Goal: Transaction & Acquisition: Purchase product/service

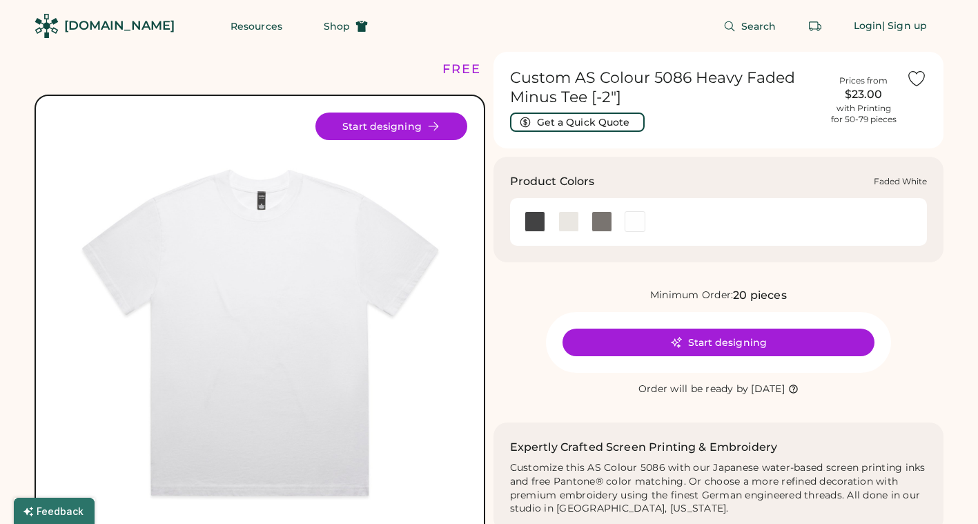
click at [631, 223] on div at bounding box center [635, 221] width 21 height 21
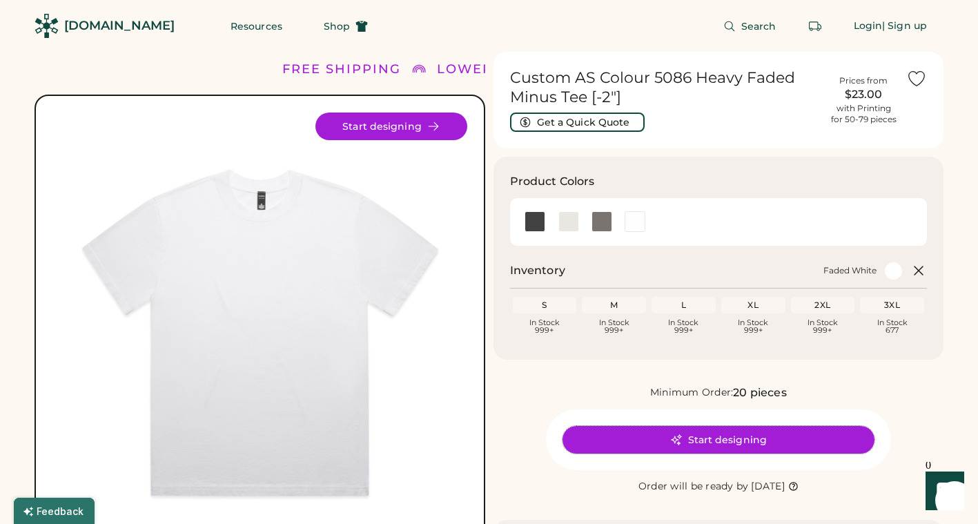
click at [735, 444] on button "Start designing" at bounding box center [719, 440] width 312 height 28
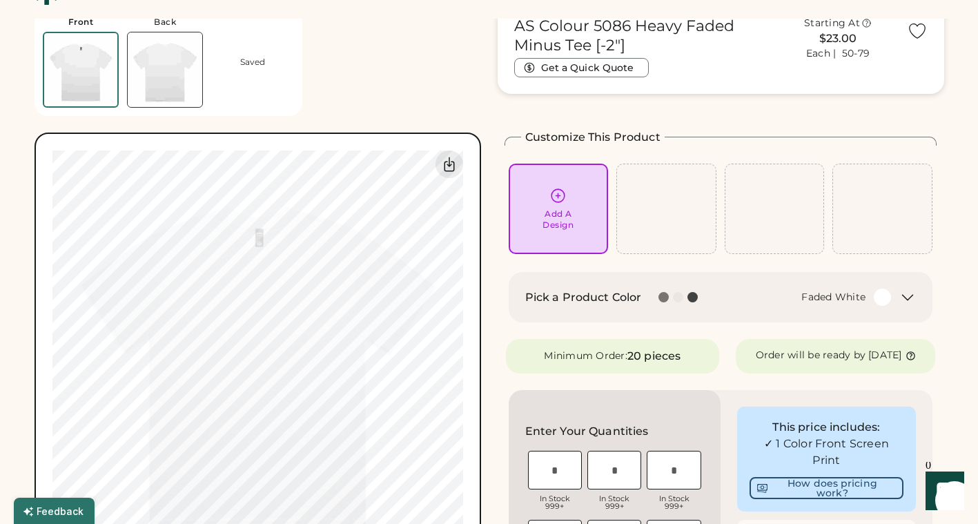
scroll to position [70, 0]
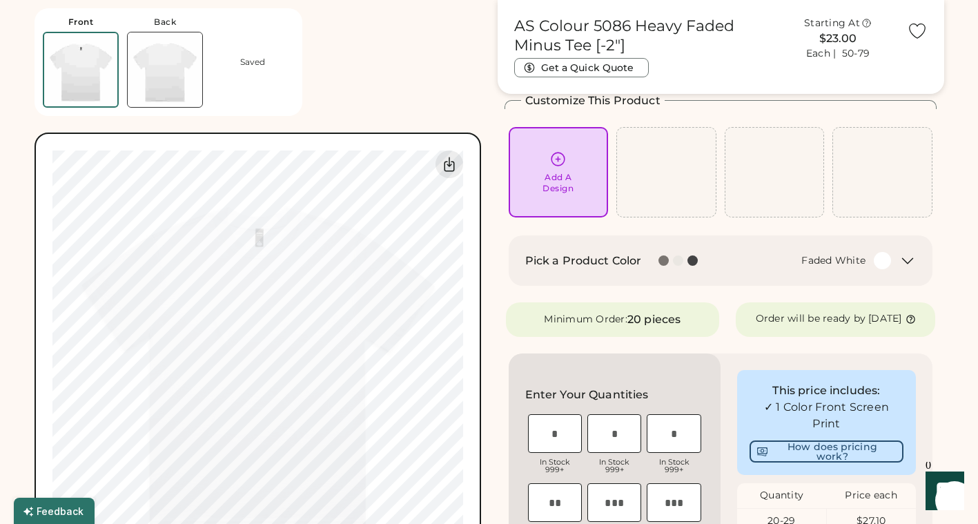
click at [557, 436] on input "input" at bounding box center [555, 433] width 54 height 39
type input "*"
click at [626, 441] on input "input" at bounding box center [615, 433] width 54 height 39
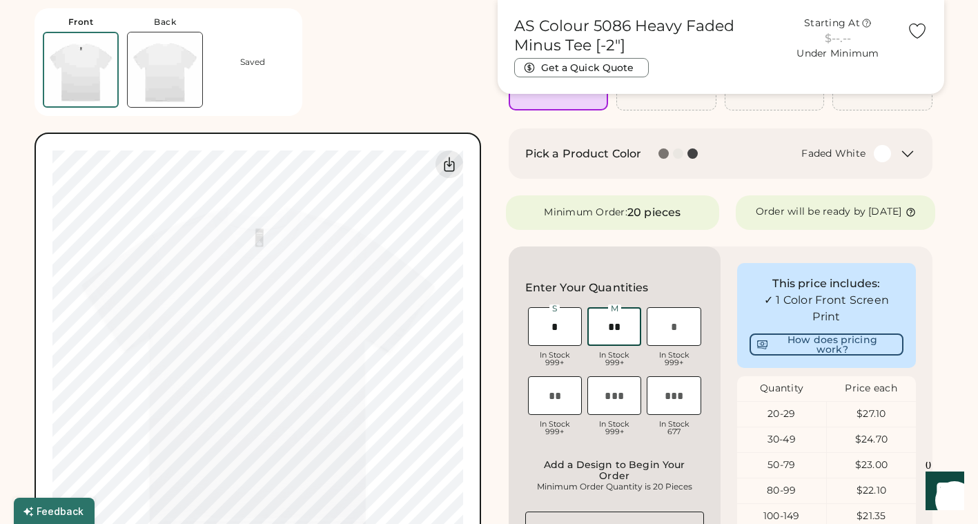
scroll to position [187, 0]
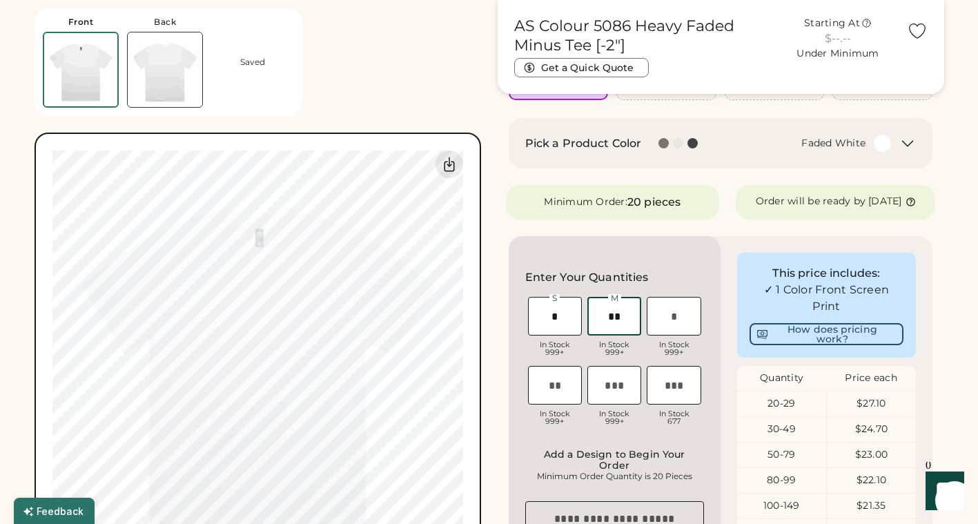
type input "**"
click at [661, 329] on input "input" at bounding box center [674, 316] width 54 height 39
type input "*"
click at [559, 399] on input "input" at bounding box center [555, 385] width 54 height 39
type input "*"
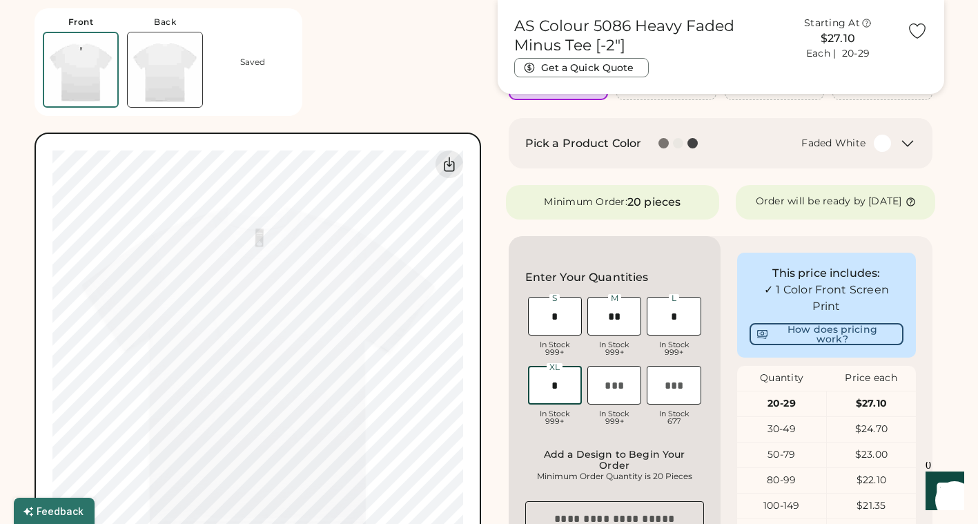
click at [612, 396] on input "input" at bounding box center [615, 385] width 54 height 39
type input "*"
click at [663, 394] on input "input" at bounding box center [674, 385] width 54 height 39
drag, startPoint x: 677, startPoint y: 399, endPoint x: 668, endPoint y: 398, distance: 9.0
click at [668, 399] on input "input" at bounding box center [674, 385] width 54 height 39
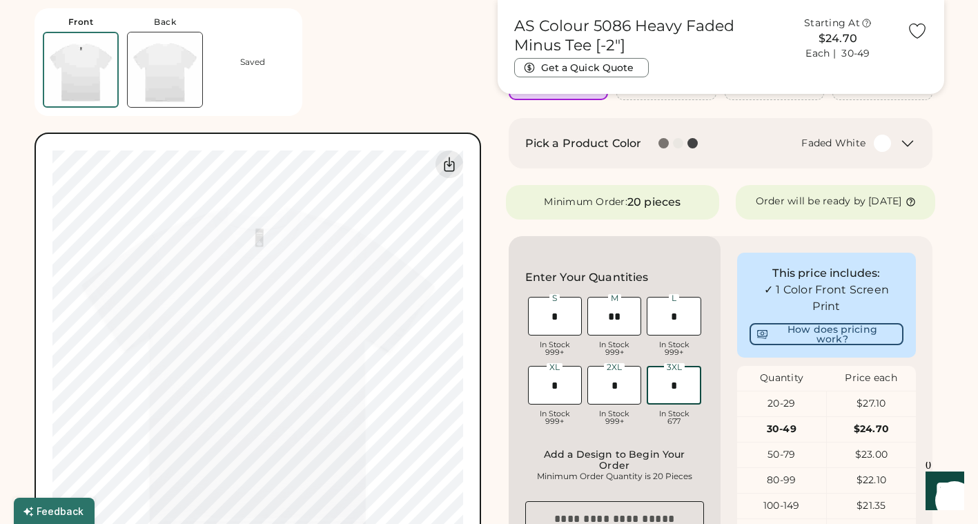
type input "*"
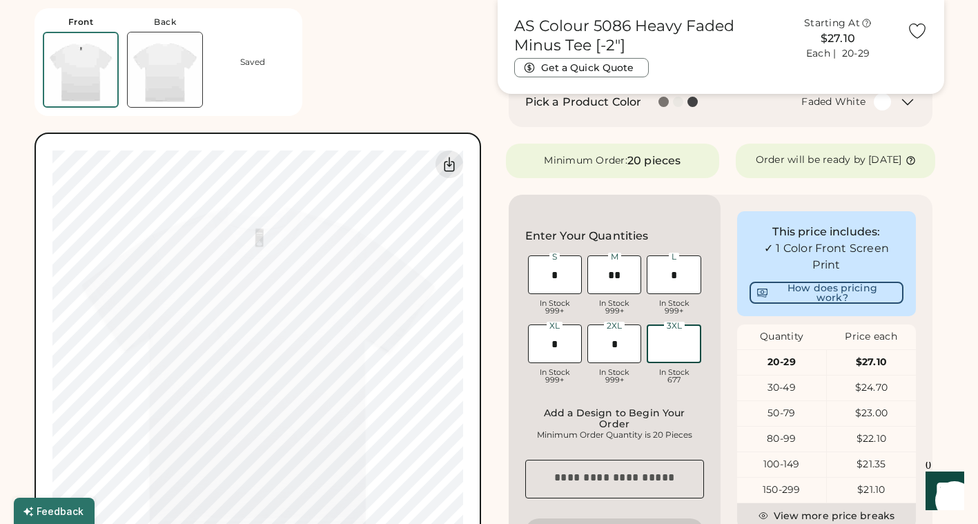
scroll to position [235, 0]
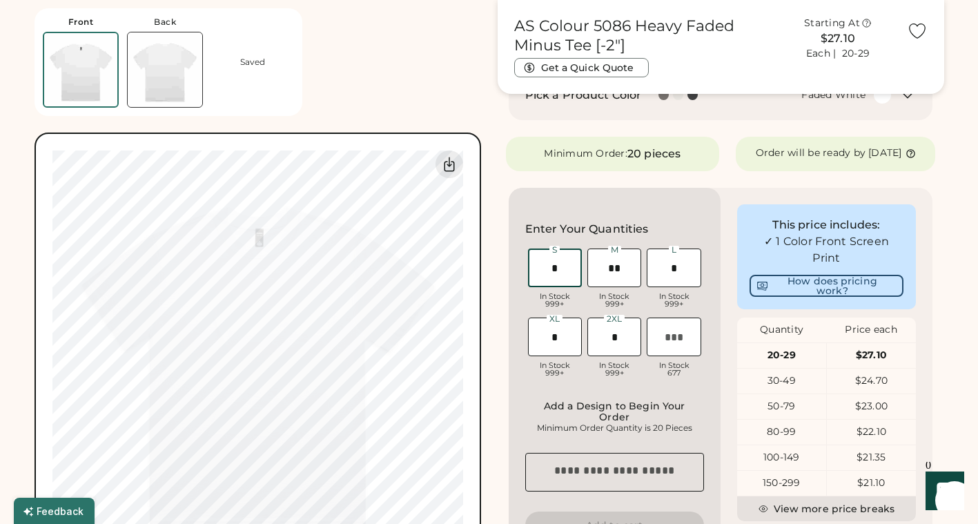
drag, startPoint x: 563, startPoint y: 282, endPoint x: 546, endPoint y: 280, distance: 17.3
click at [546, 280] on input "input" at bounding box center [555, 268] width 54 height 39
type input "*"
drag, startPoint x: 610, startPoint y: 276, endPoint x: 626, endPoint y: 276, distance: 15.9
click at [626, 276] on input "input" at bounding box center [615, 268] width 54 height 39
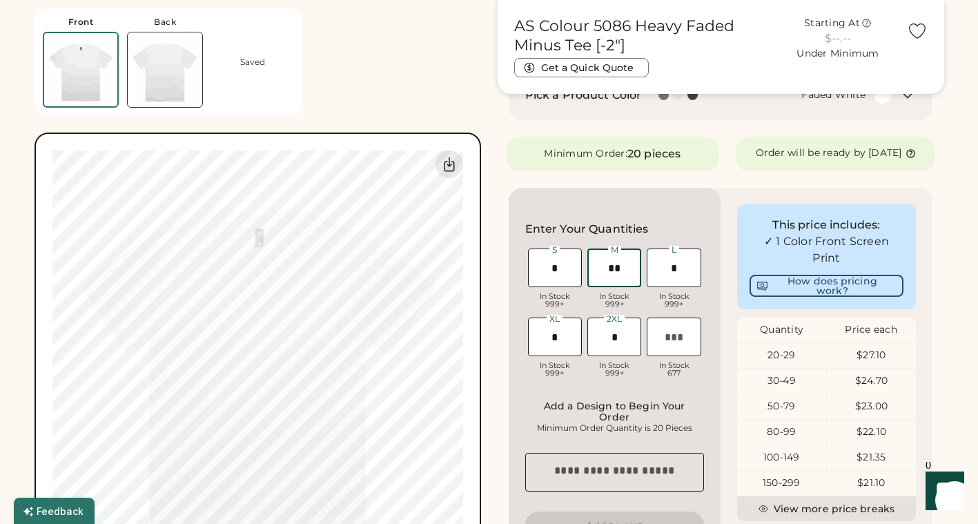
type input "**"
drag, startPoint x: 668, startPoint y: 276, endPoint x: 691, endPoint y: 273, distance: 23.6
click at [693, 276] on input "input" at bounding box center [674, 268] width 54 height 39
type input "**"
click at [554, 347] on input "input" at bounding box center [555, 337] width 54 height 39
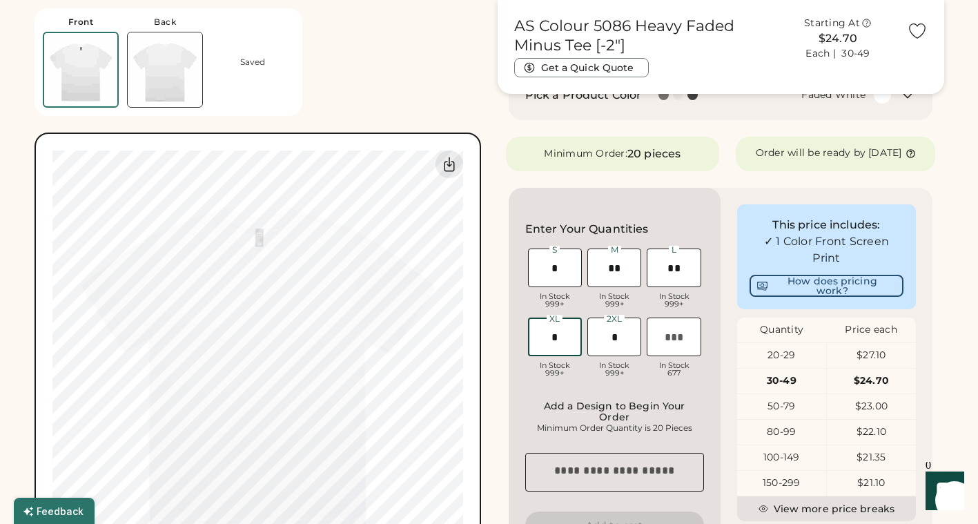
type input "*"
drag, startPoint x: 612, startPoint y: 345, endPoint x: 619, endPoint y: 345, distance: 6.9
click at [619, 345] on input "input" at bounding box center [615, 337] width 54 height 39
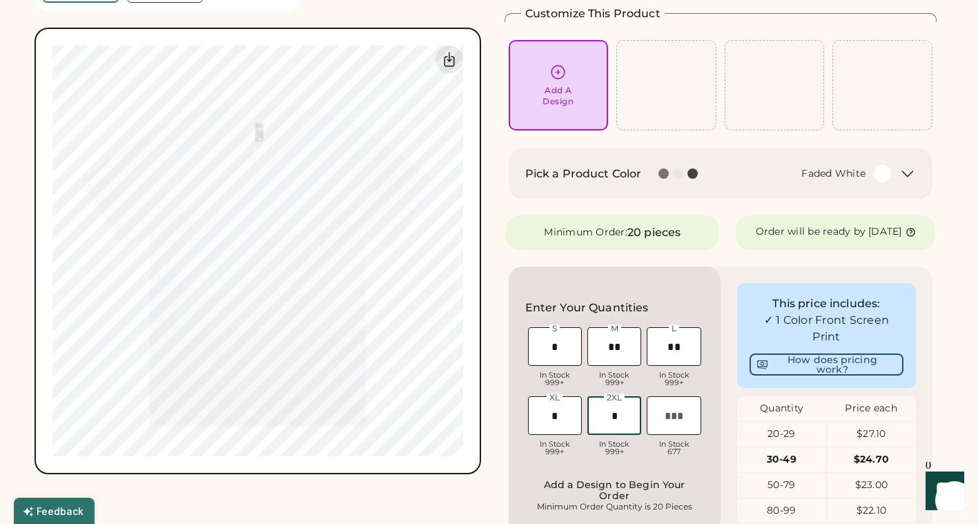
scroll to position [39, 0]
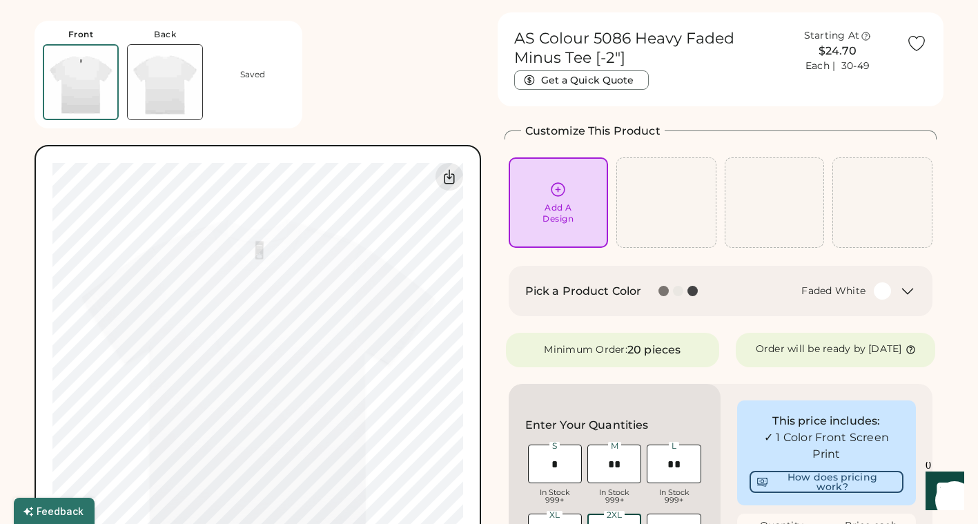
type input "*"
click at [559, 216] on div "Add A Design" at bounding box center [558, 213] width 31 height 22
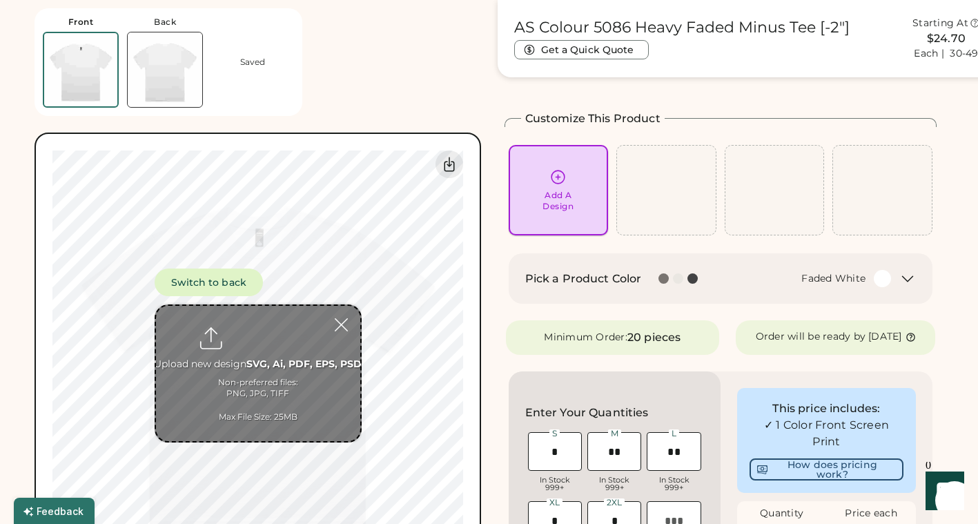
scroll to position [52, 0]
click at [262, 393] on input "file" at bounding box center [258, 373] width 204 height 135
type input "**********"
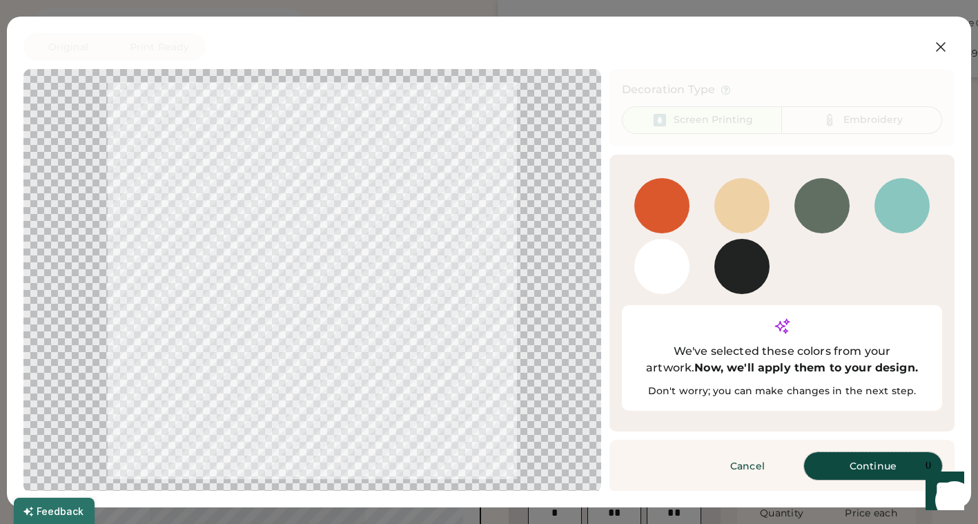
click at [857, 452] on button "Continue" at bounding box center [873, 466] width 138 height 28
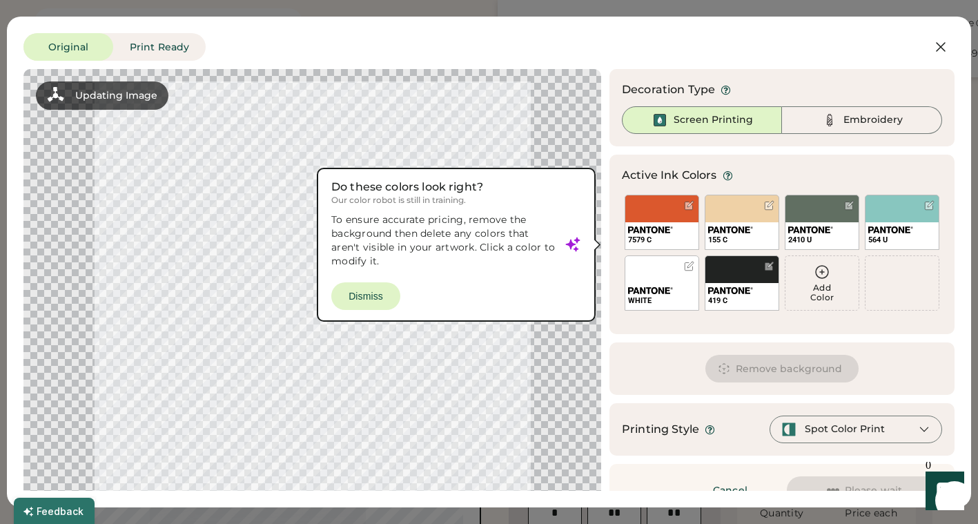
click at [363, 300] on div at bounding box center [312, 292] width 553 height 423
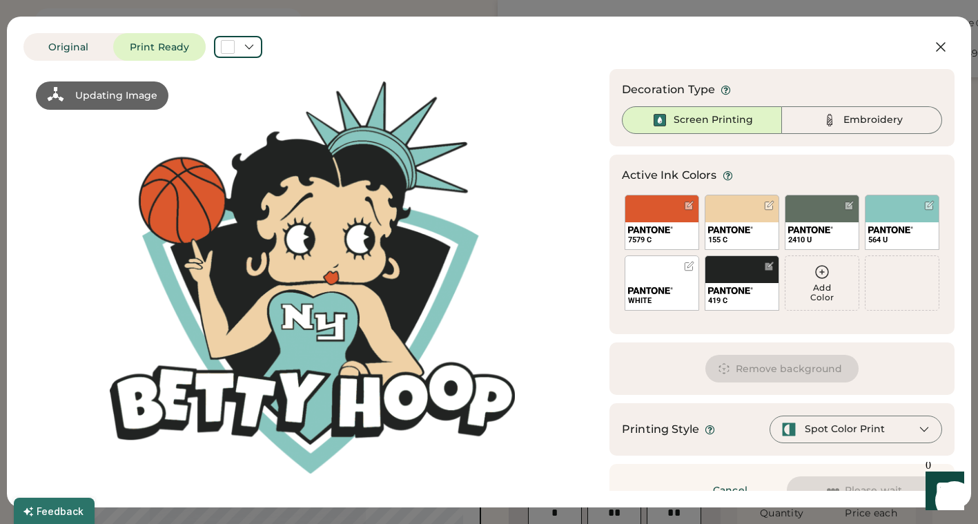
click at [366, 297] on div at bounding box center [312, 277] width 553 height 392
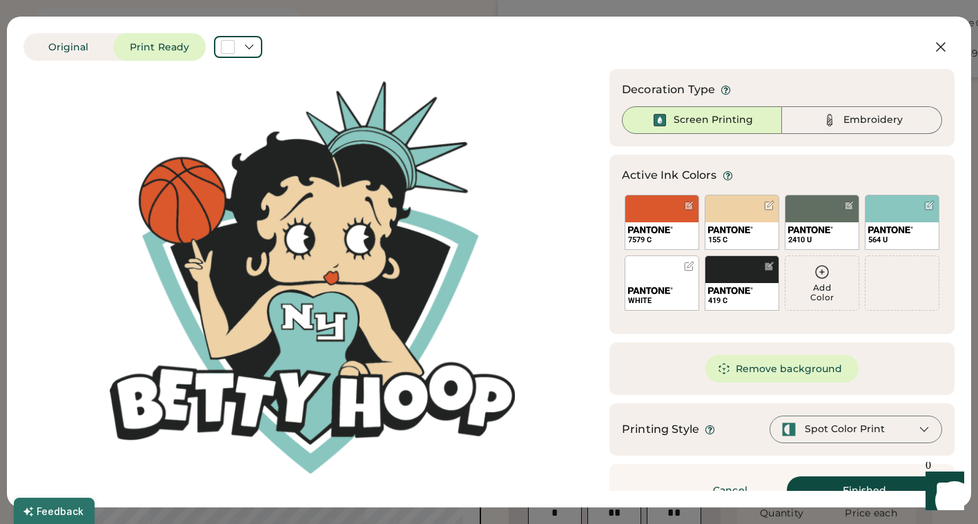
click at [814, 279] on icon at bounding box center [822, 272] width 17 height 17
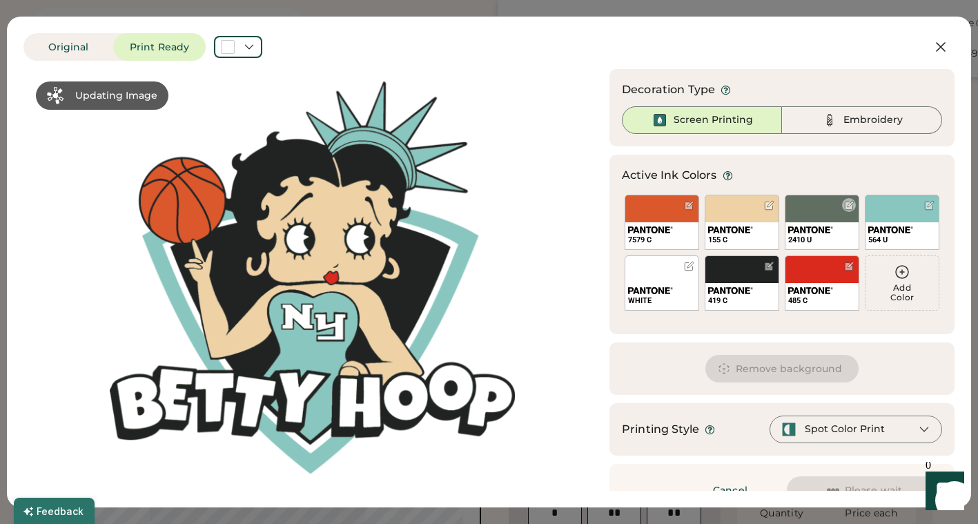
click at [820, 222] on div "2410 U" at bounding box center [822, 235] width 73 height 27
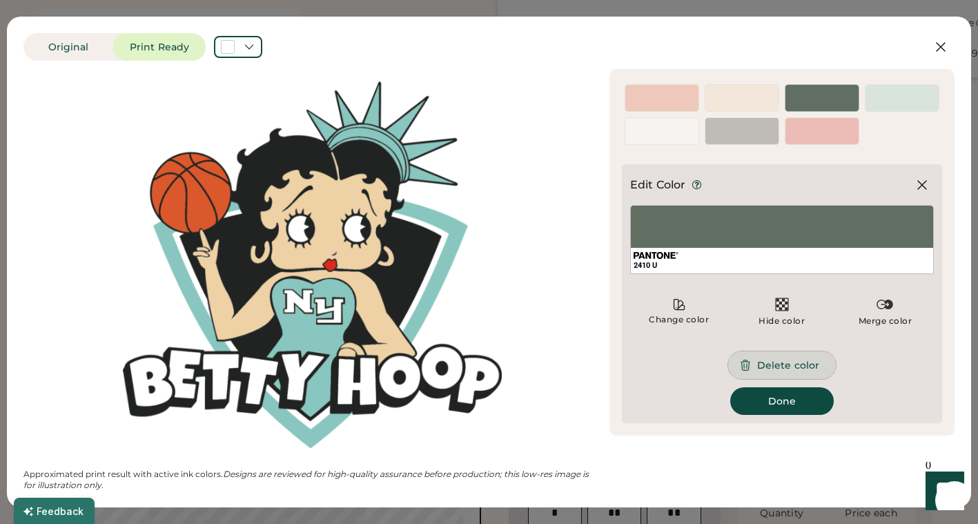
click at [775, 366] on button "Delete color" at bounding box center [782, 365] width 108 height 28
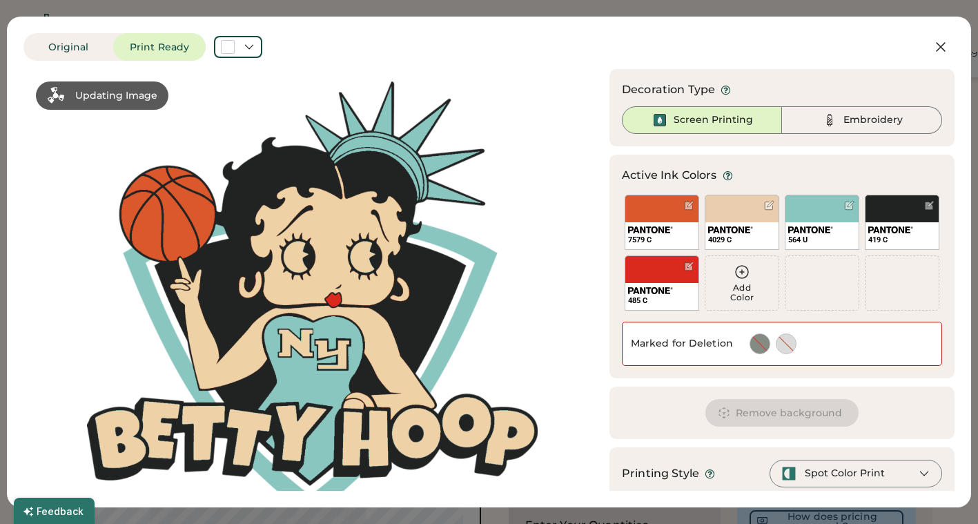
scroll to position [52, 0]
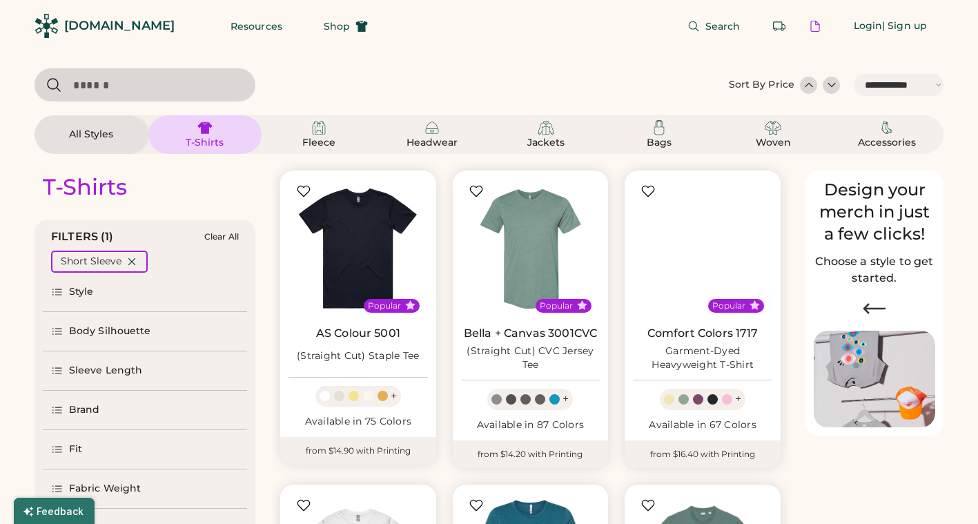
select select "*****"
select select "*"
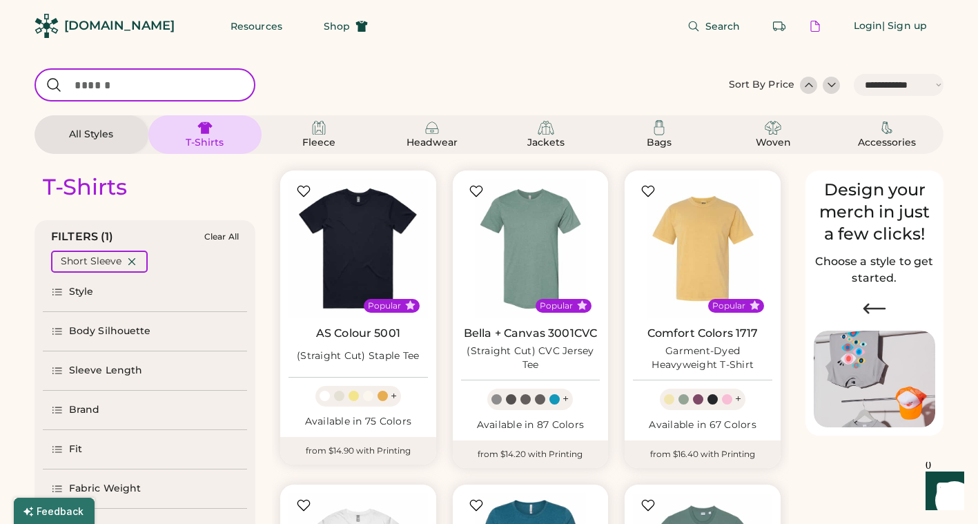
click at [153, 90] on input "input" at bounding box center [145, 84] width 221 height 33
type input "****"
select select "*"
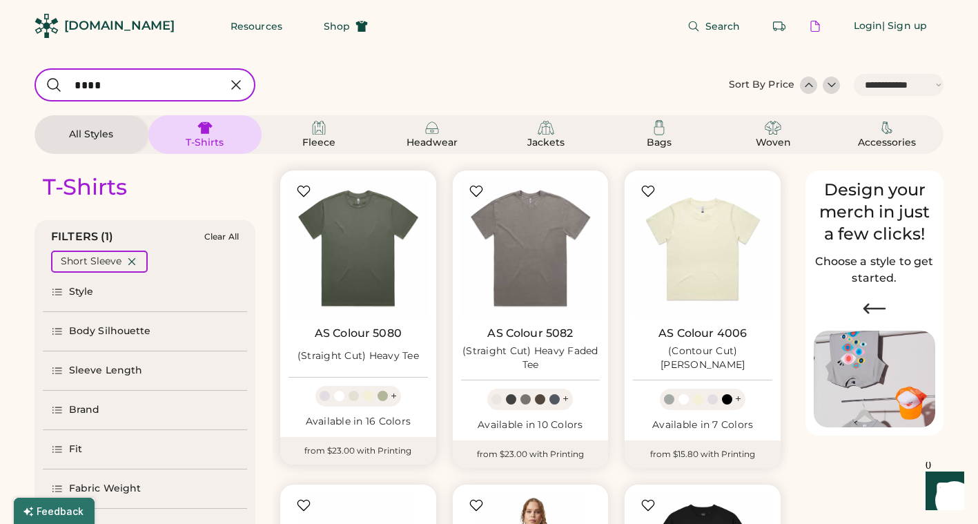
scroll to position [153, 0]
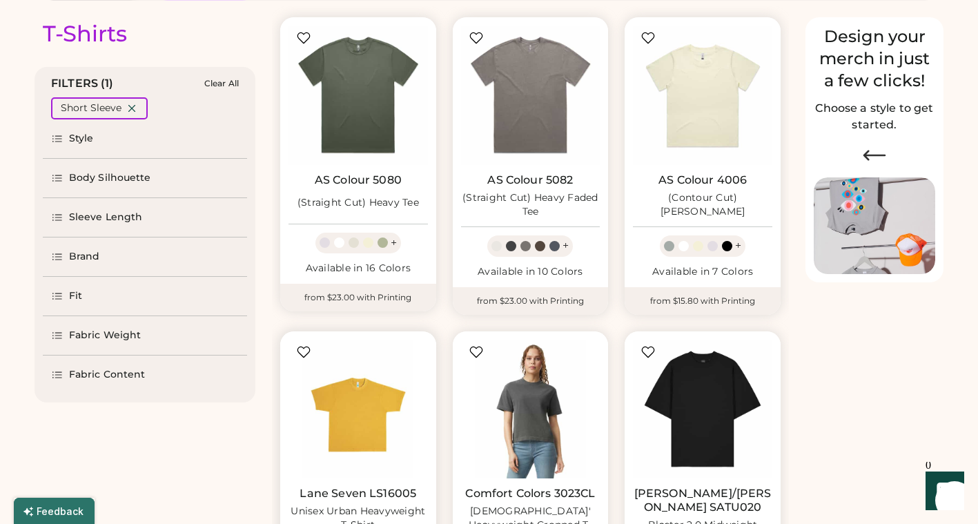
select select "*****"
select select "*"
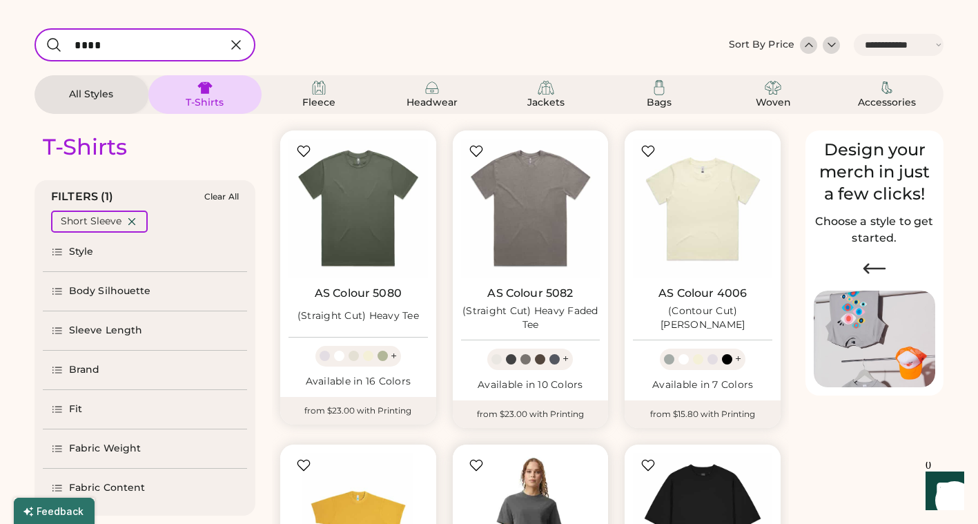
scroll to position [0, 0]
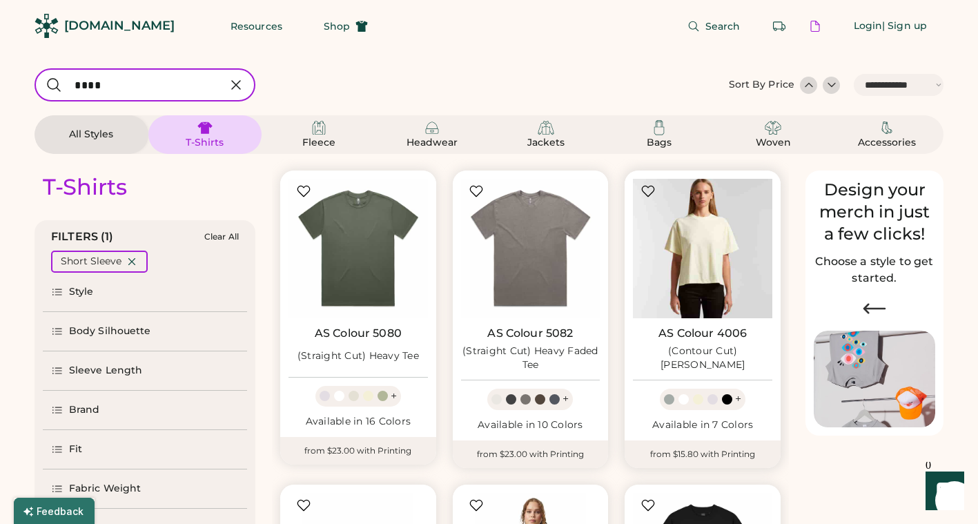
click at [691, 238] on img at bounding box center [702, 248] width 139 height 139
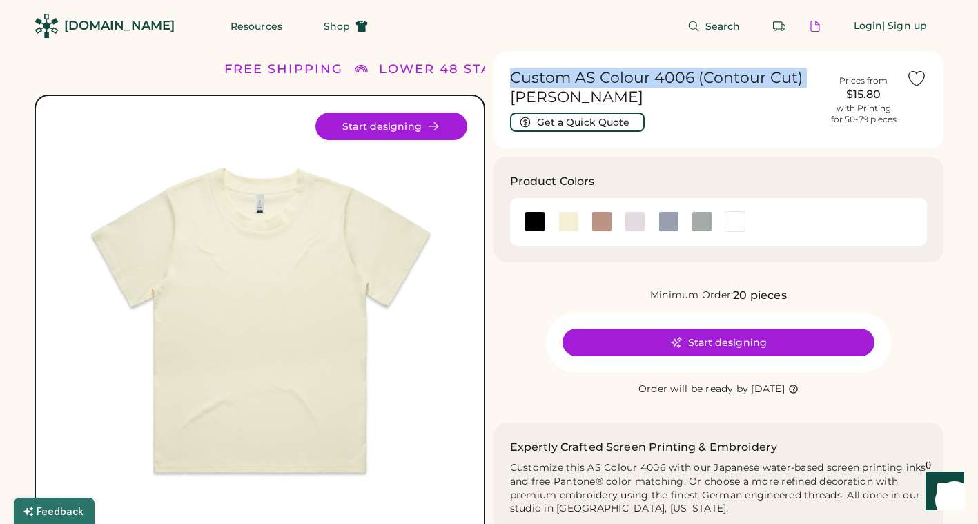
drag, startPoint x: 515, startPoint y: 78, endPoint x: 811, endPoint y: 82, distance: 296.2
click at [812, 84] on h1 "Custom AS Colour 4006 (Contour Cut) Martina Tee" at bounding box center [665, 87] width 311 height 39
copy h1 "Custom AS Colour 4006 (Contour Cut)"
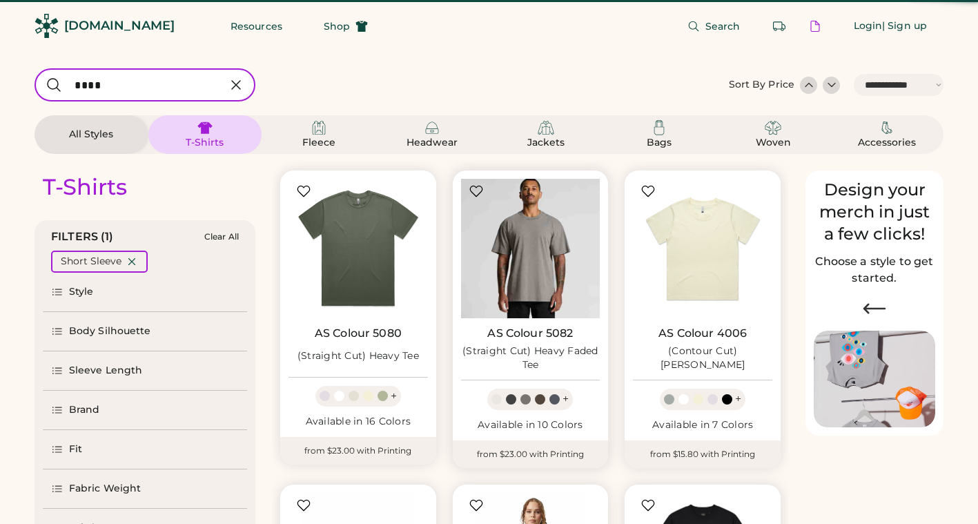
select select "*****"
select select "*"
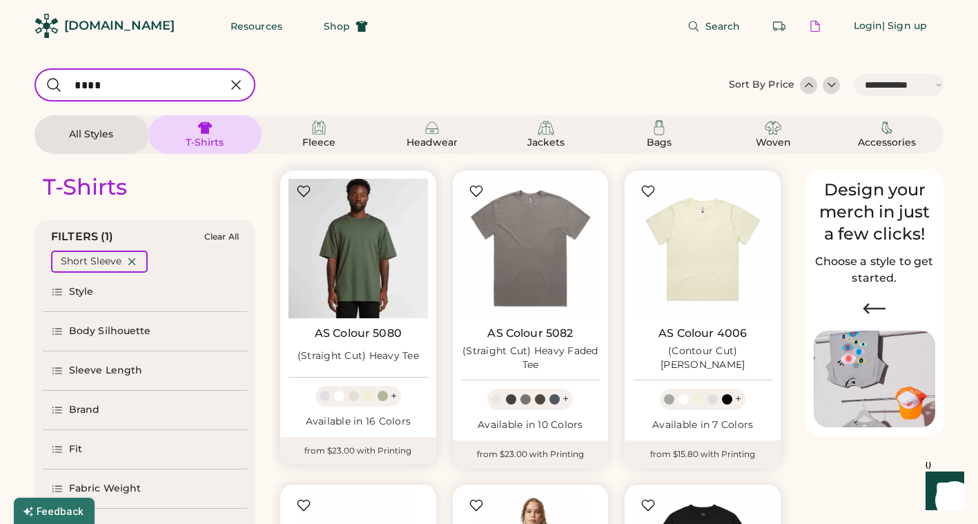
click at [346, 280] on img at bounding box center [358, 248] width 139 height 139
